Goal: Information Seeking & Learning: Learn about a topic

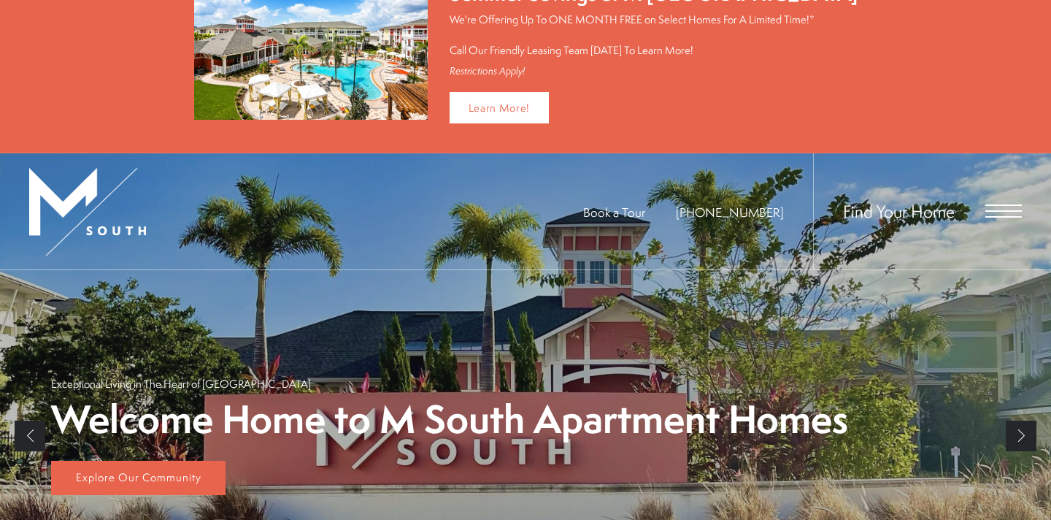
scroll to position [49, 0]
click at [985, 212] on span "Open Menu" at bounding box center [1003, 211] width 36 height 13
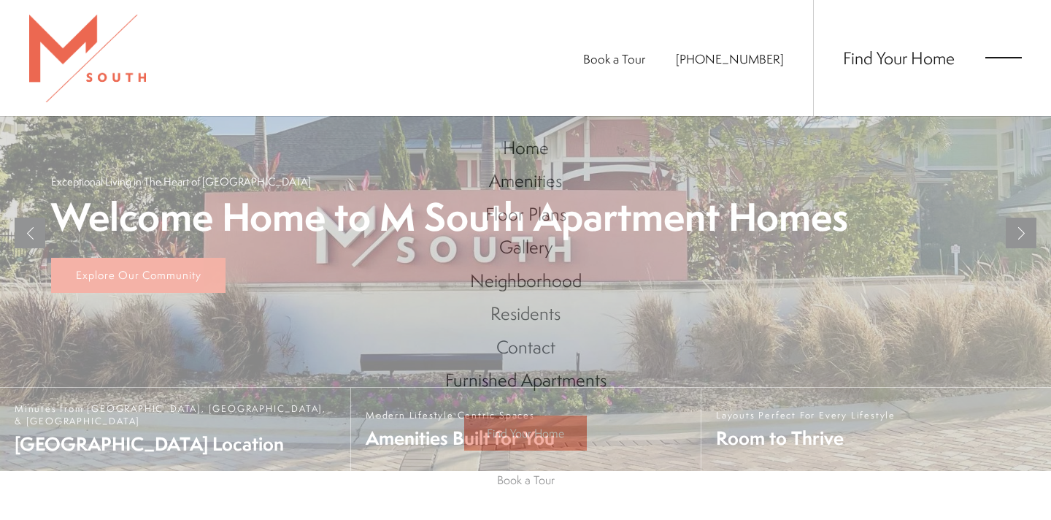
scroll to position [0, 0]
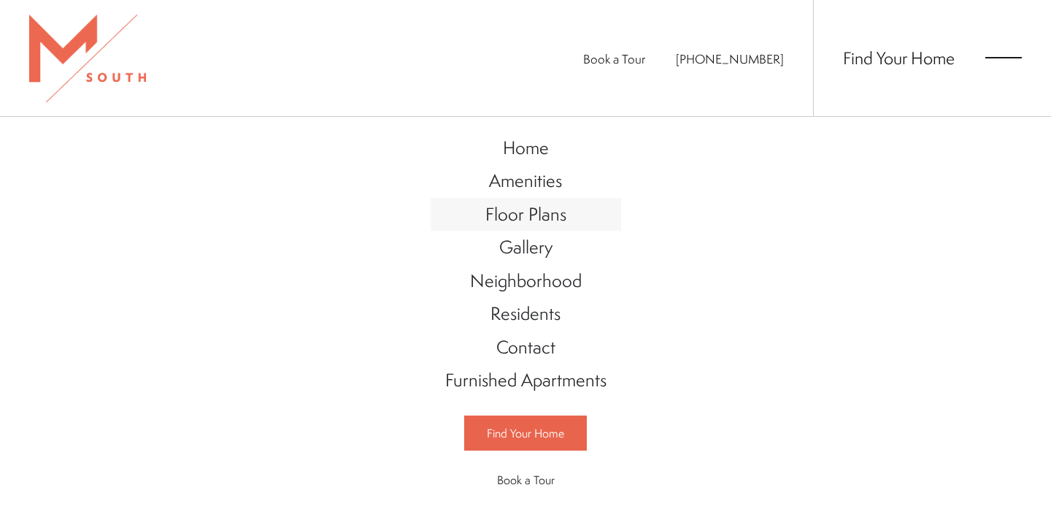
click at [546, 220] on span "Floor Plans" at bounding box center [525, 213] width 81 height 25
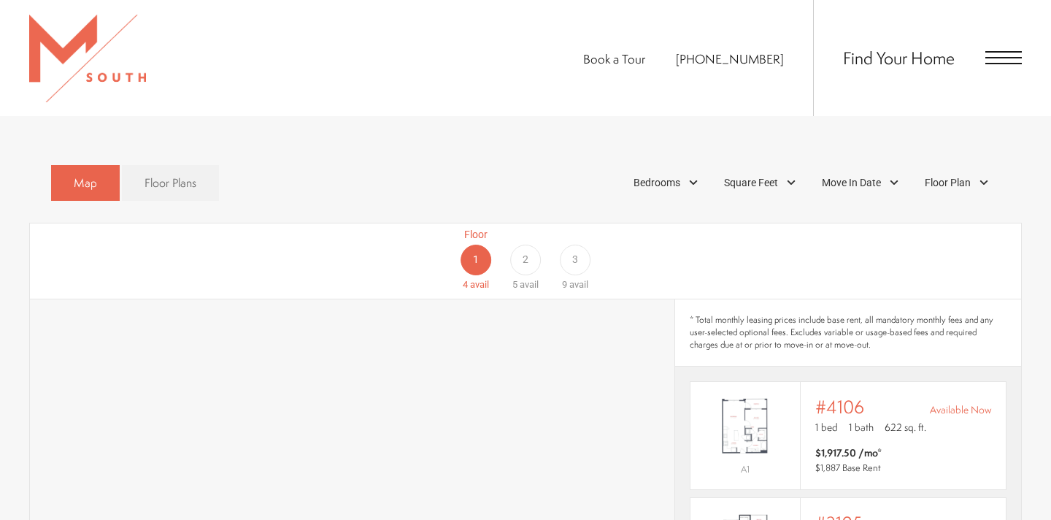
scroll to position [793, 0]
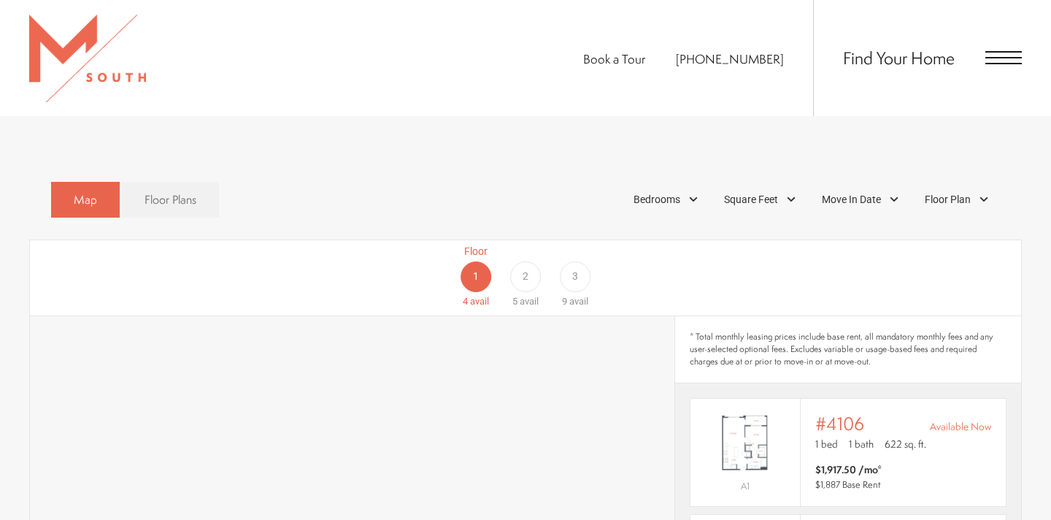
click at [534, 264] on div "2" at bounding box center [525, 276] width 31 height 31
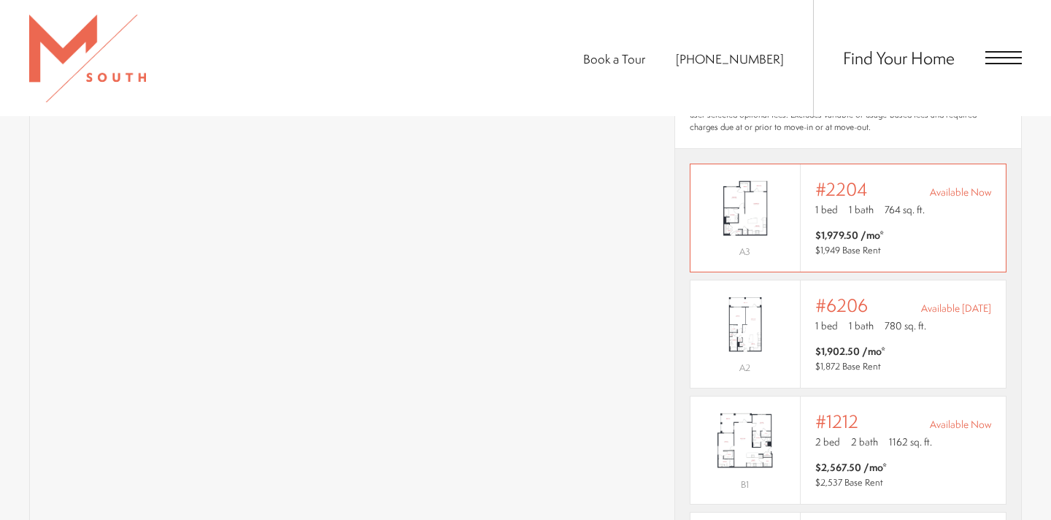
scroll to position [954, 0]
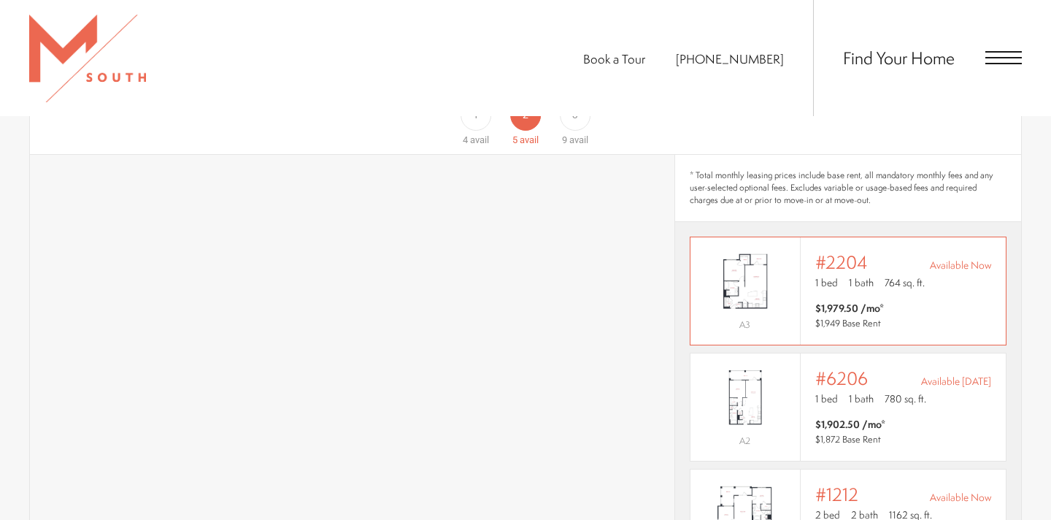
click at [790, 293] on img "View #2204" at bounding box center [745, 281] width 109 height 69
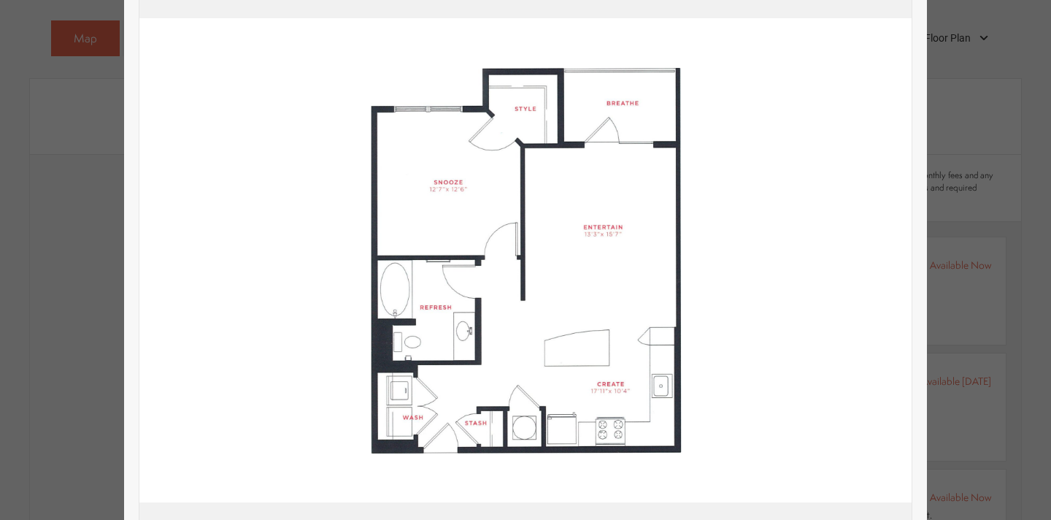
scroll to position [172, 0]
type input "**********"
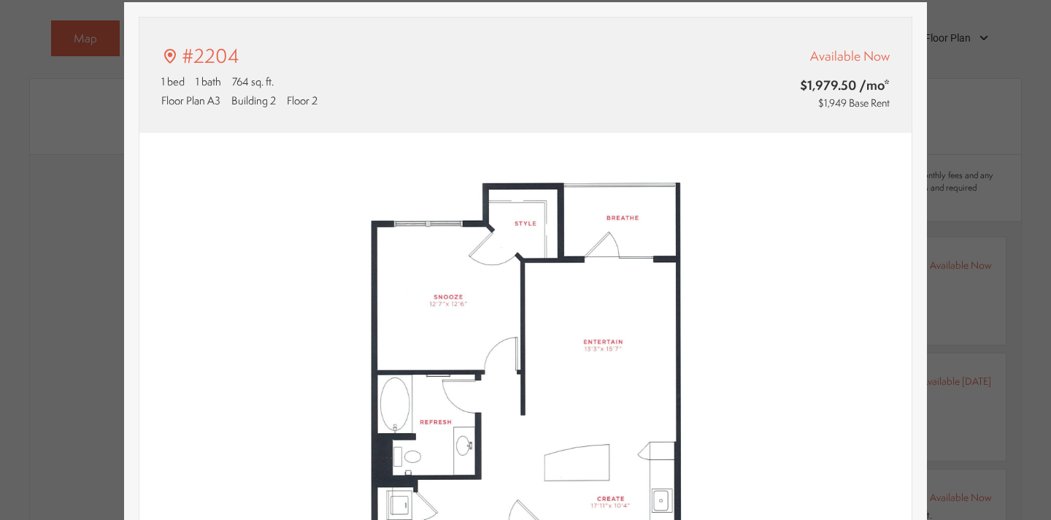
scroll to position [0, 0]
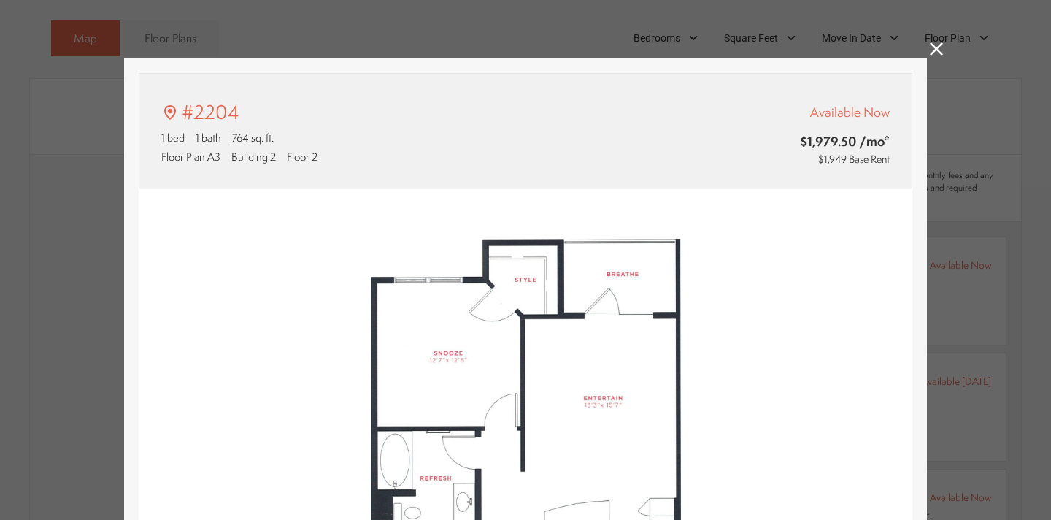
click at [946, 57] on div "#2204 1 bed 1 bath 764 sq. ft. Floor Plan A3 Building 2 Floor 2 Available Now $…" at bounding box center [525, 260] width 1051 height 520
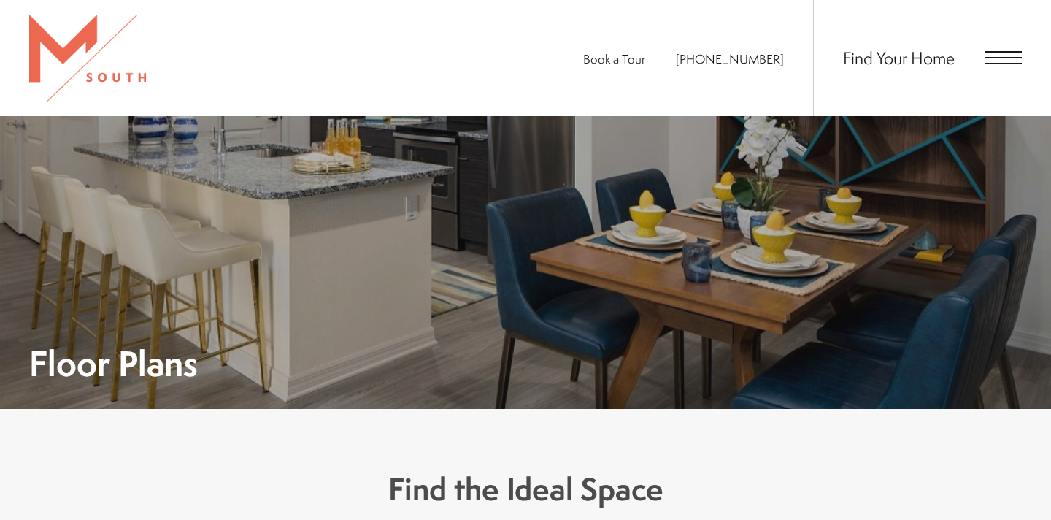
scroll to position [954, 0]
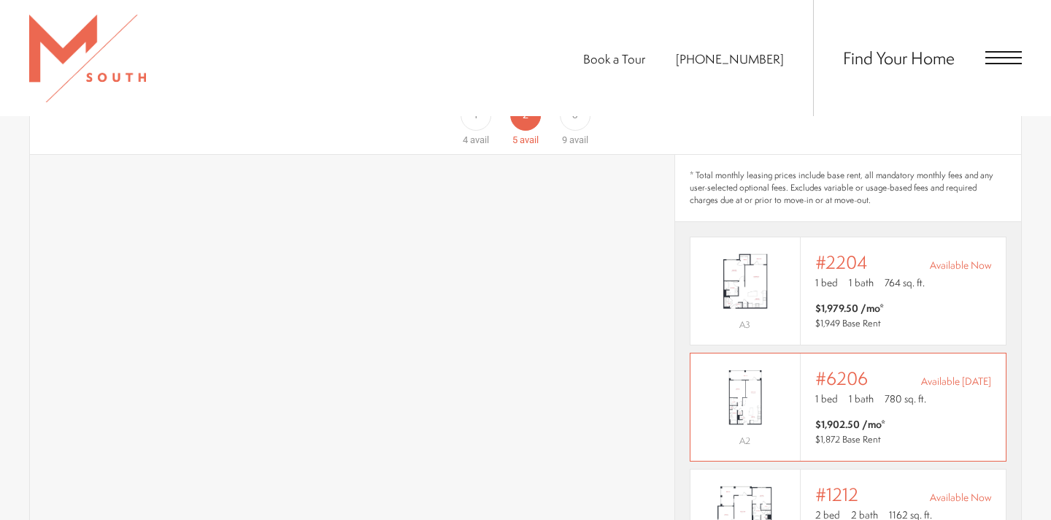
click at [773, 404] on img "View #6206" at bounding box center [745, 397] width 109 height 69
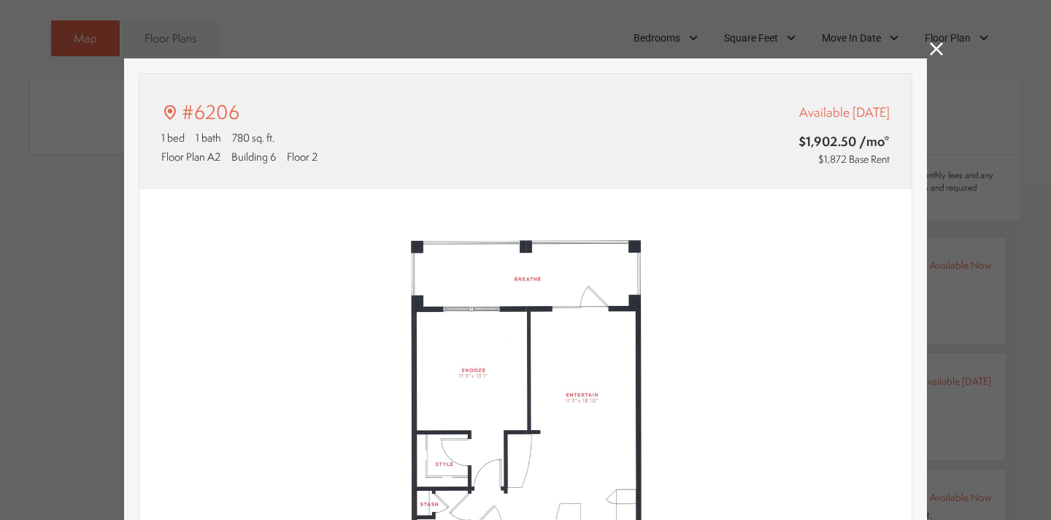
type input "**********"
click at [931, 53] on icon at bounding box center [936, 48] width 13 height 13
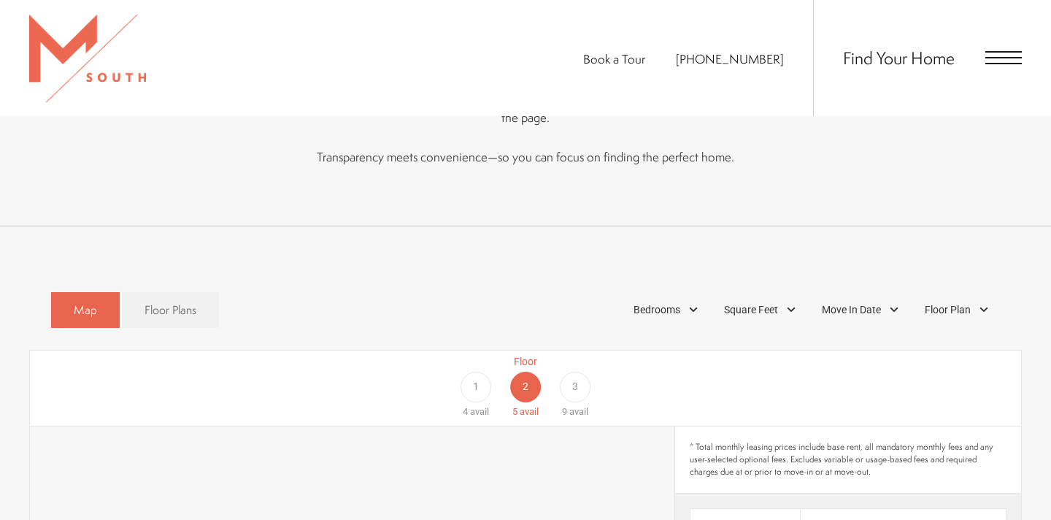
scroll to position [682, 0]
click at [572, 372] on div "3" at bounding box center [575, 387] width 31 height 31
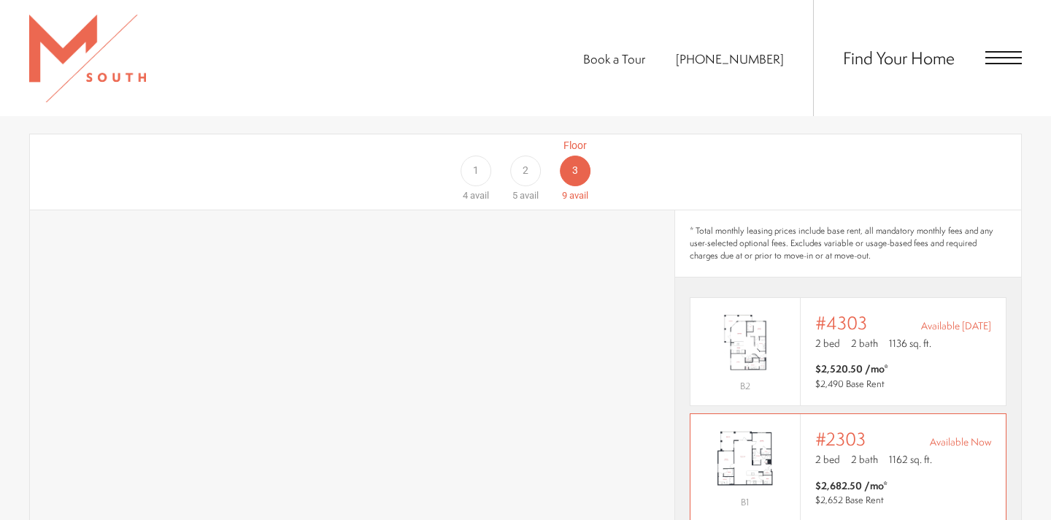
scroll to position [580, 0]
